Goal: Obtain resource: Download file/media

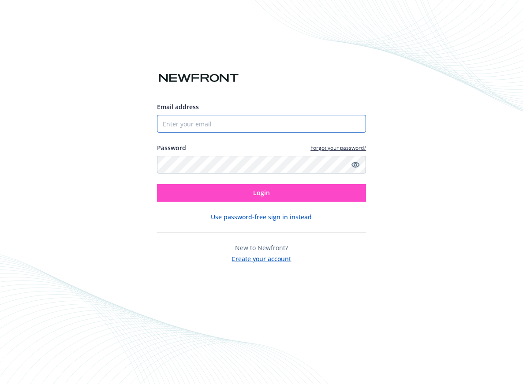
type input "[EMAIL_ADDRESS]"
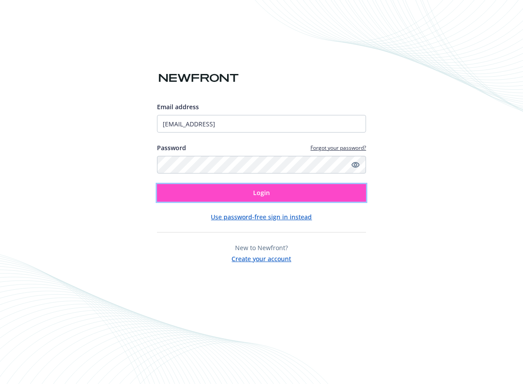
click at [230, 188] on button "Login" at bounding box center [261, 193] width 209 height 18
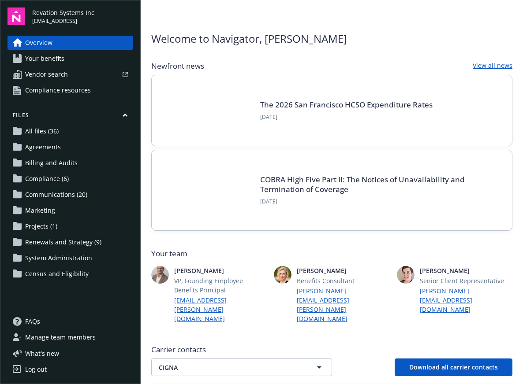
scroll to position [27, 0]
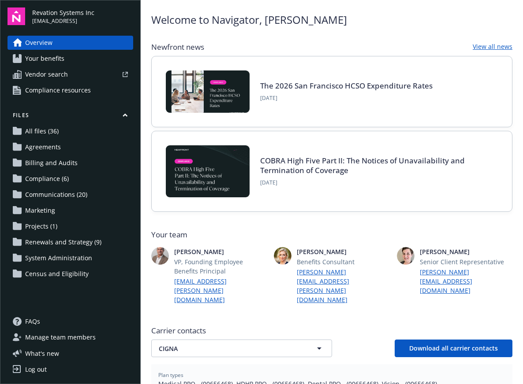
click at [50, 58] on span "Your benefits" at bounding box center [44, 59] width 39 height 14
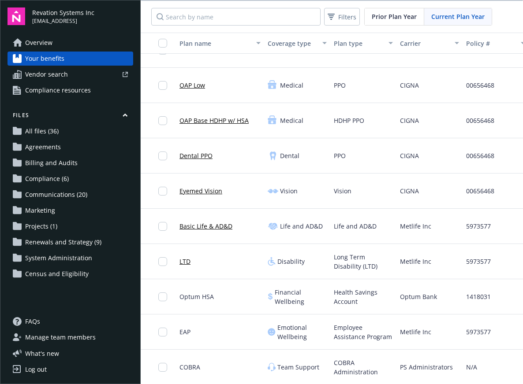
scroll to position [1, 0]
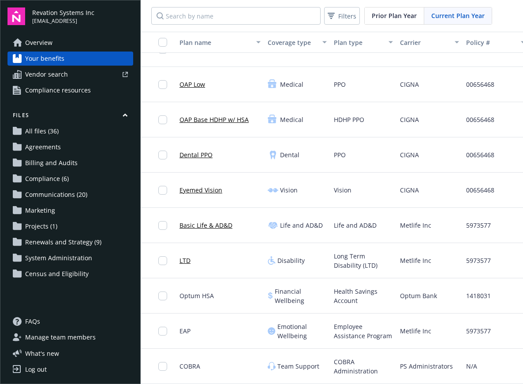
click at [41, 48] on span "Overview" at bounding box center [38, 43] width 27 height 14
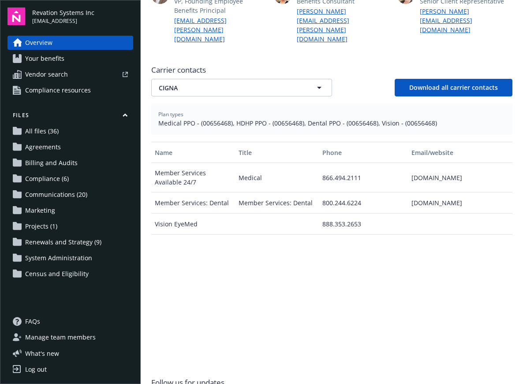
scroll to position [287, 0]
click at [68, 61] on link "Your benefits" at bounding box center [70, 59] width 126 height 14
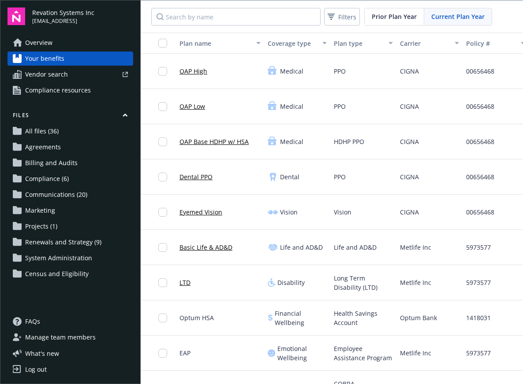
click at [59, 78] on span "Vendor search" at bounding box center [46, 74] width 43 height 14
click at [47, 79] on span "Vendor search" at bounding box center [46, 74] width 43 height 14
click at [33, 326] on span "FAQs" at bounding box center [32, 322] width 15 height 14
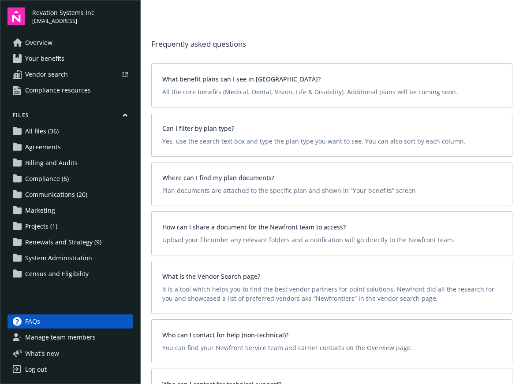
click at [52, 357] on span "What ' s new" at bounding box center [42, 353] width 34 height 9
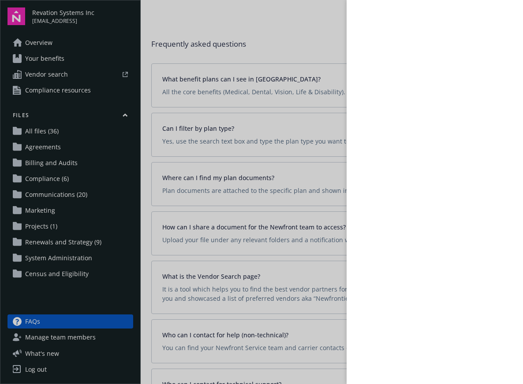
click at [44, 294] on div at bounding box center [261, 192] width 523 height 384
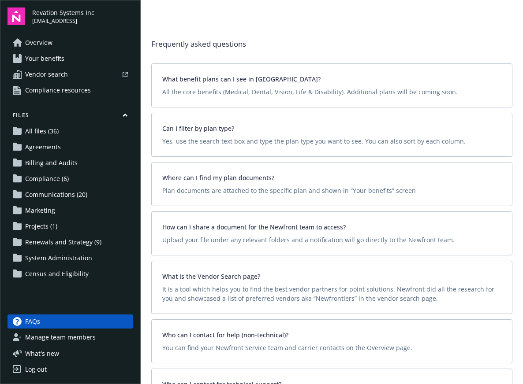
click at [55, 194] on span "Communications (20)" at bounding box center [56, 195] width 62 height 14
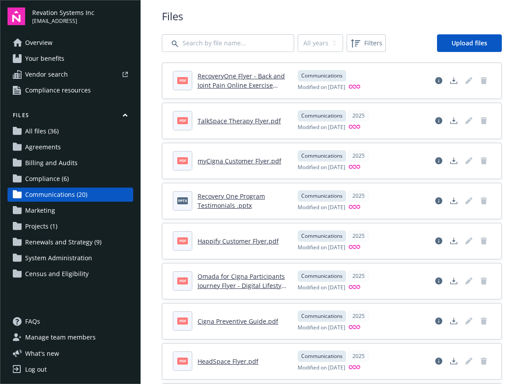
scroll to position [14, 0]
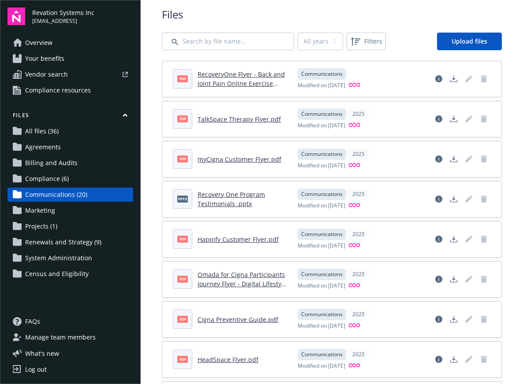
click at [229, 159] on link "myCigna Customer Flyer.pdf" at bounding box center [239, 159] width 84 height 8
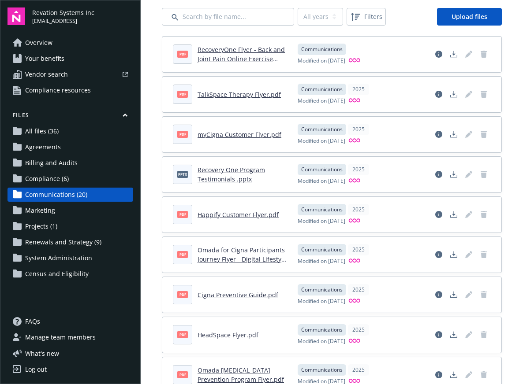
scroll to position [54, 0]
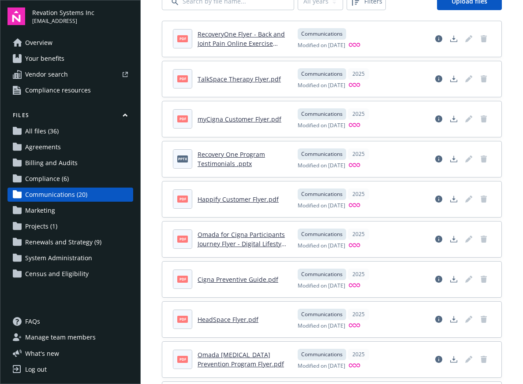
click at [243, 201] on link "Happify Customer Flyer.pdf" at bounding box center [237, 199] width 81 height 8
click at [250, 206] on header "pdf Happify Customer Flyer.pdf" at bounding box center [230, 198] width 114 height 19
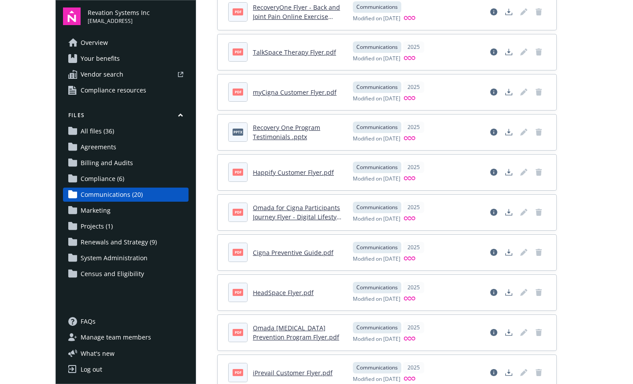
scroll to position [138, 0]
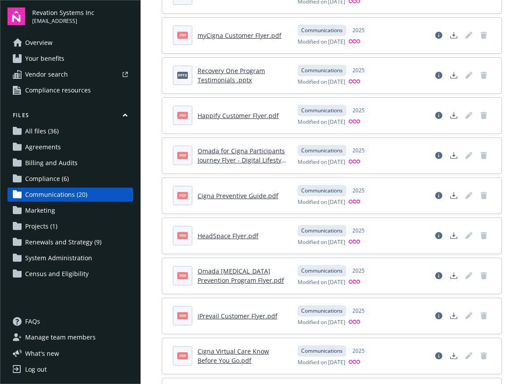
click at [227, 316] on link "iPrevail Customer Flyer.pdf" at bounding box center [237, 316] width 80 height 8
click at [247, 236] on link "HeadSpace Flyer.pdf" at bounding box center [227, 236] width 61 height 8
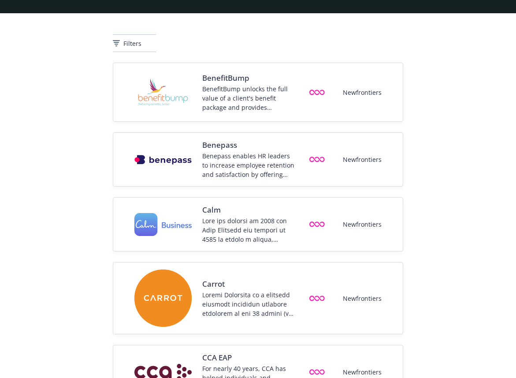
scroll to position [171, 0]
